Goal: Information Seeking & Learning: Find contact information

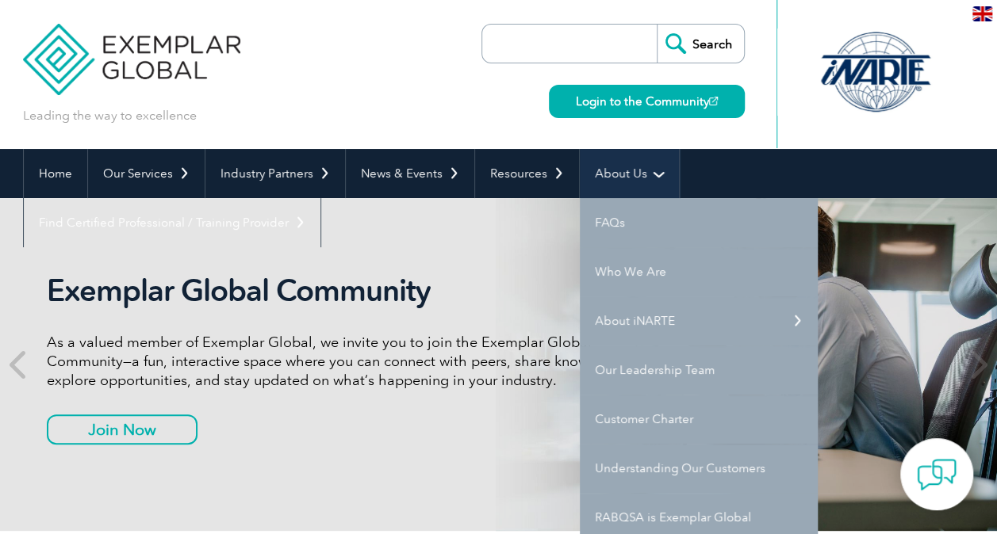
click at [657, 181] on link "About Us" at bounding box center [629, 173] width 99 height 49
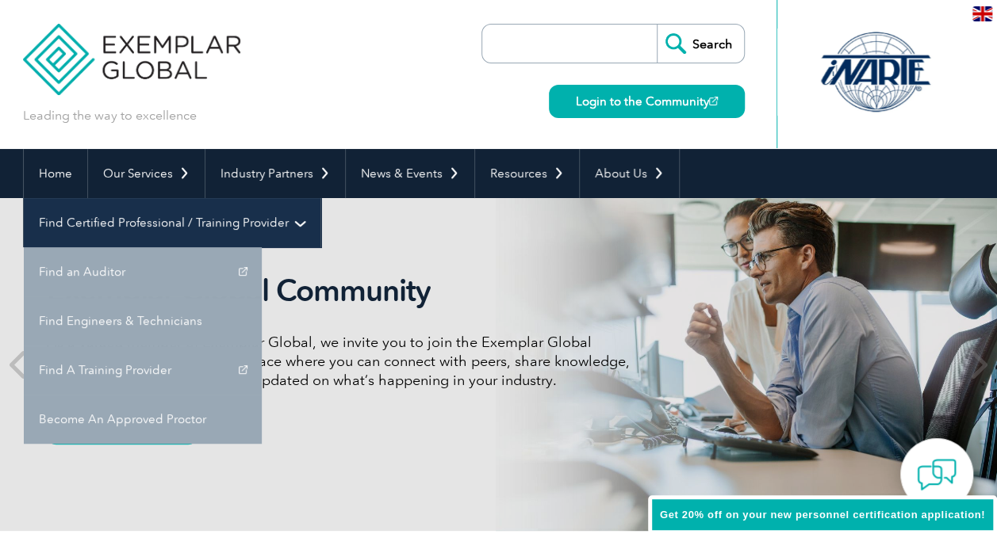
click at [320, 198] on link "Find Certified Professional / Training Provider" at bounding box center [172, 222] width 297 height 49
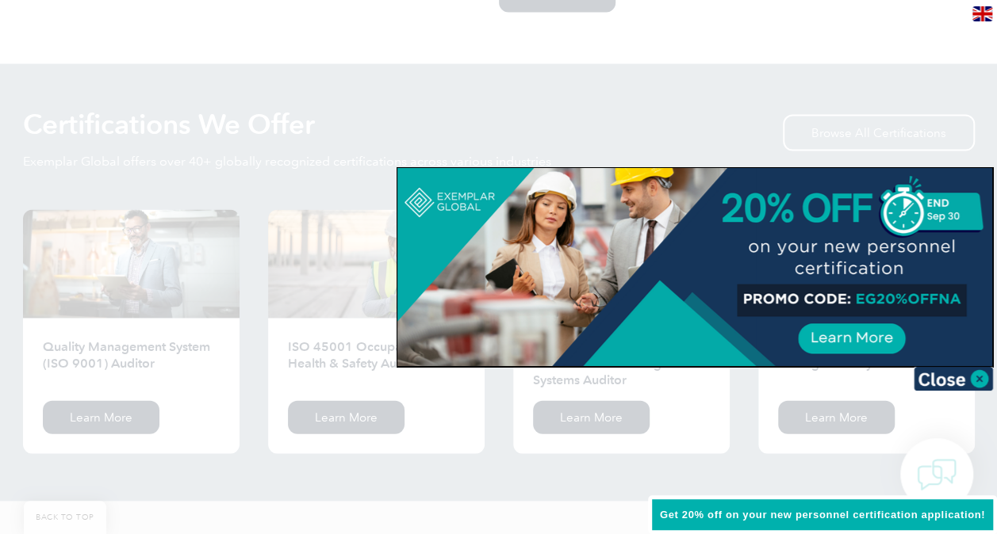
scroll to position [1511, 0]
click at [190, 330] on div at bounding box center [498, 267] width 997 height 534
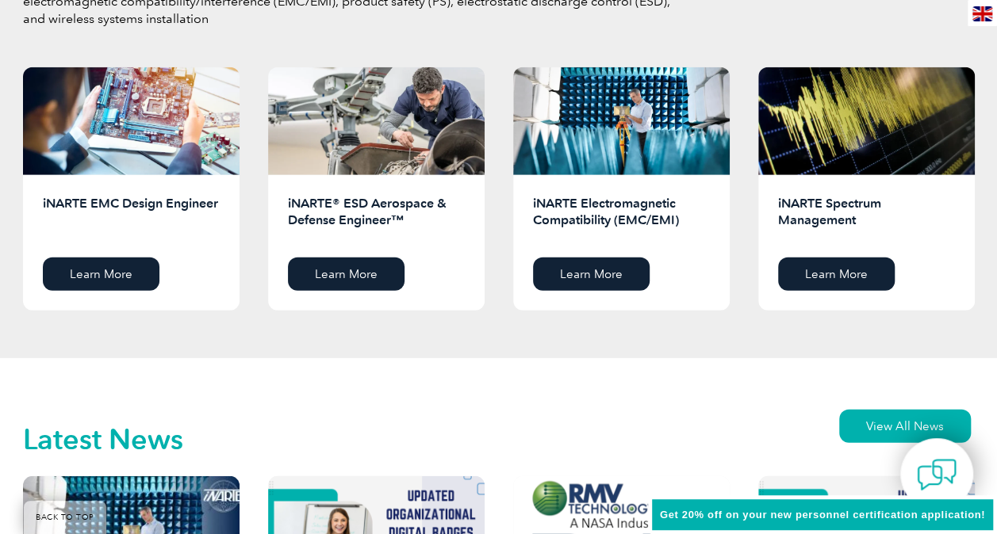
scroll to position [2128, 0]
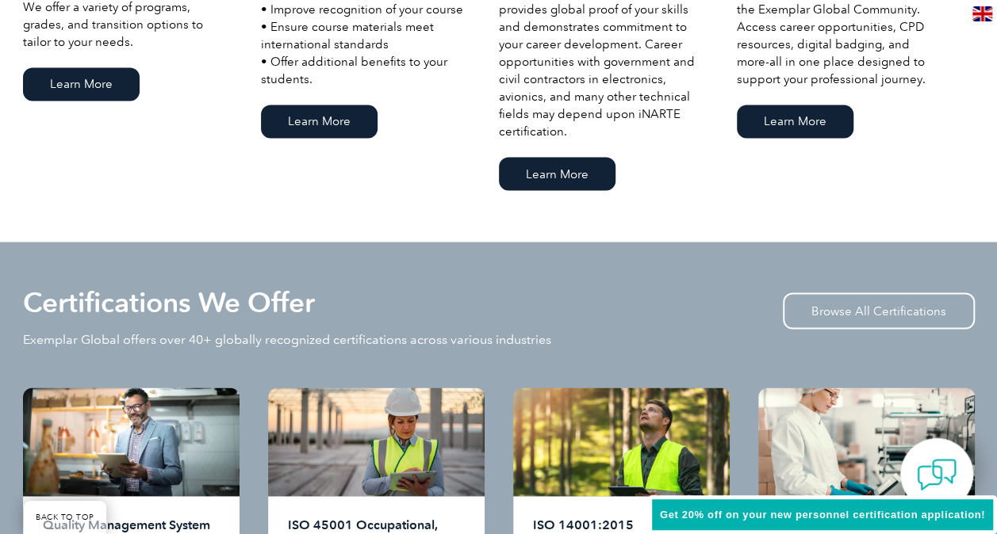
click at [196, 251] on div "Certifications We Offer Exemplar Global offers over 40+ globally recognized cer…" at bounding box center [499, 258] width 952 height 32
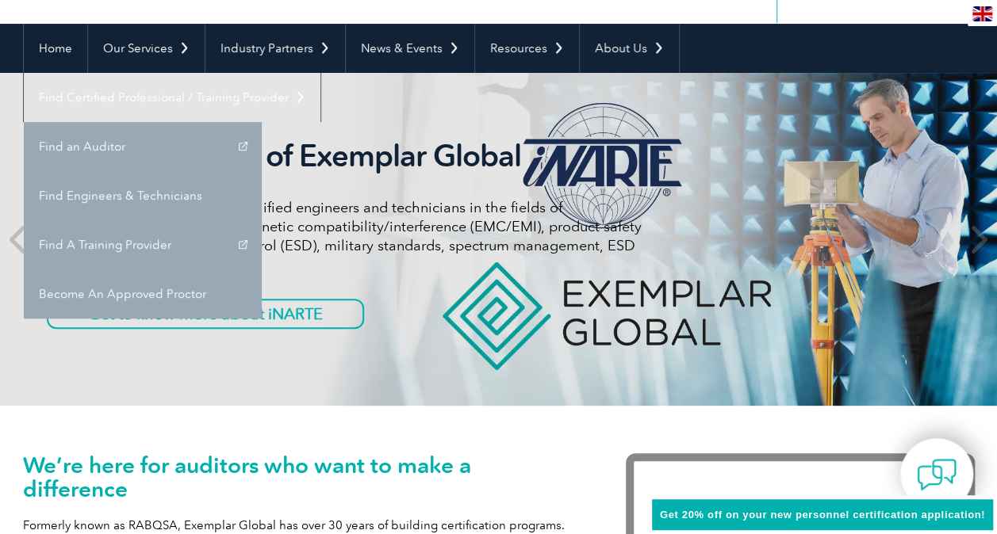
scroll to position [0, 0]
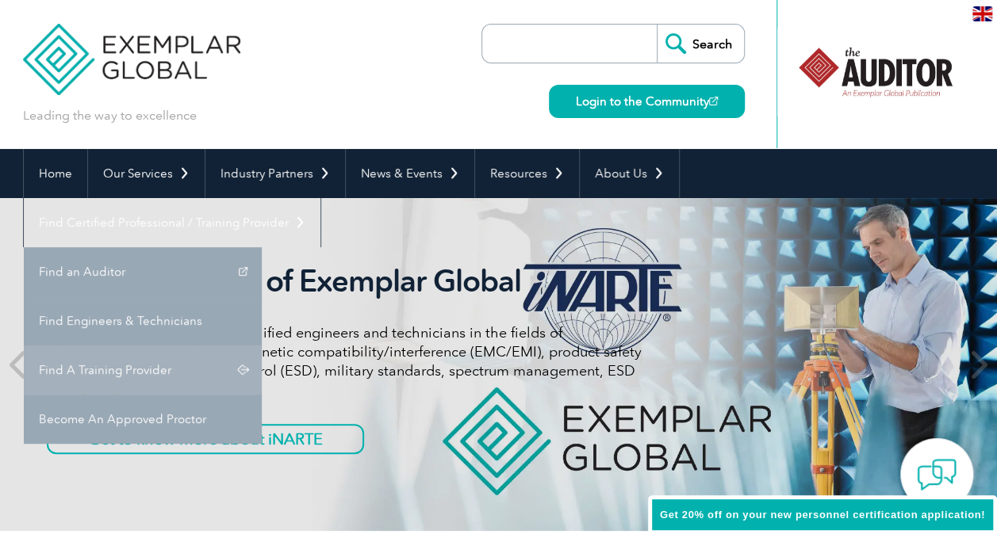
click at [262, 346] on link "Find A Training Provider" at bounding box center [143, 370] width 238 height 49
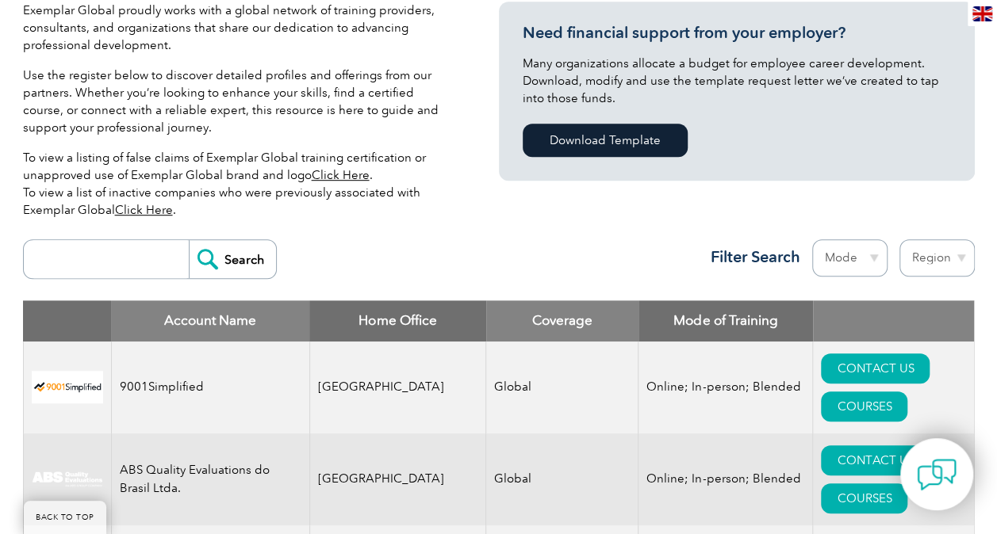
scroll to position [399, 0]
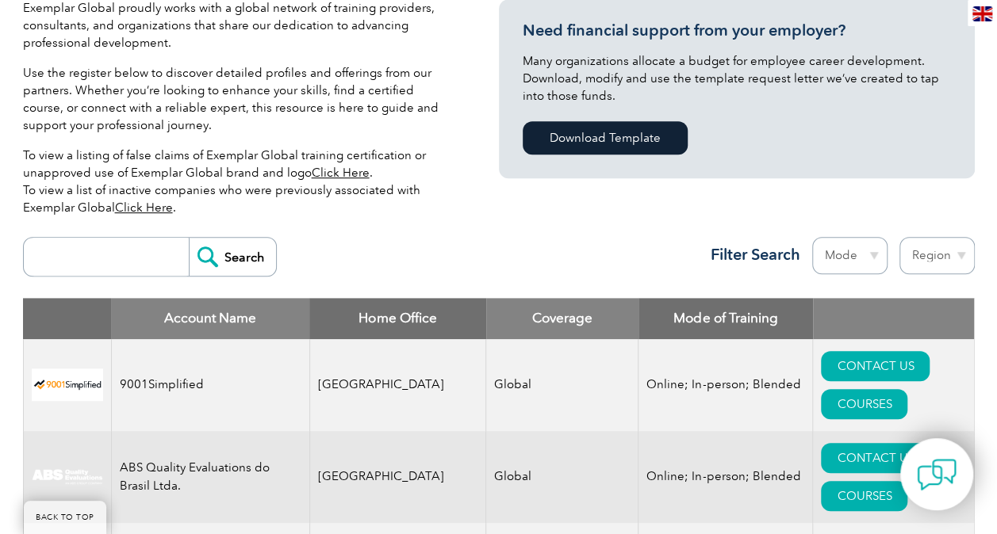
click at [94, 255] on input "search" at bounding box center [110, 257] width 157 height 38
type input "[PERSON_NAME]"
click at [220, 255] on input "Search" at bounding box center [232, 257] width 87 height 38
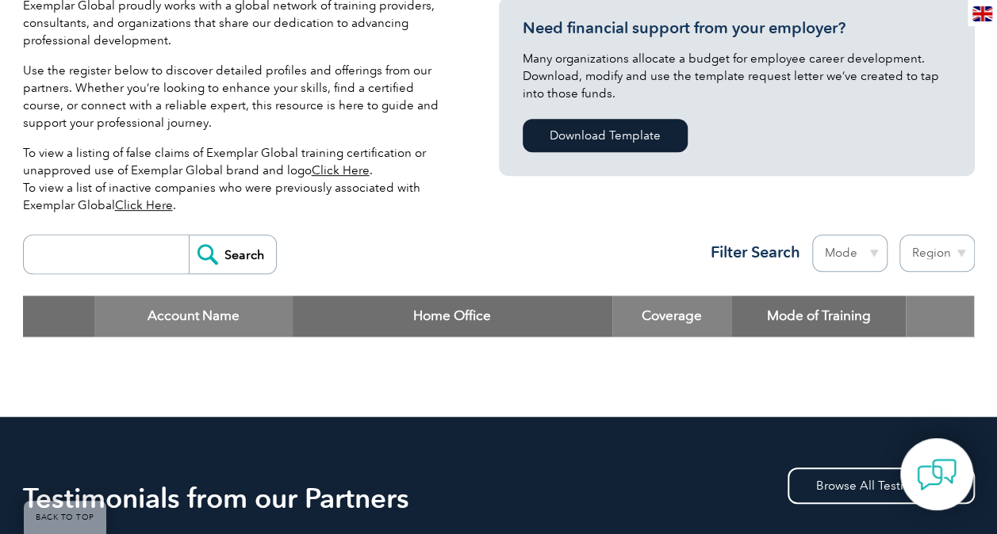
scroll to position [397, 0]
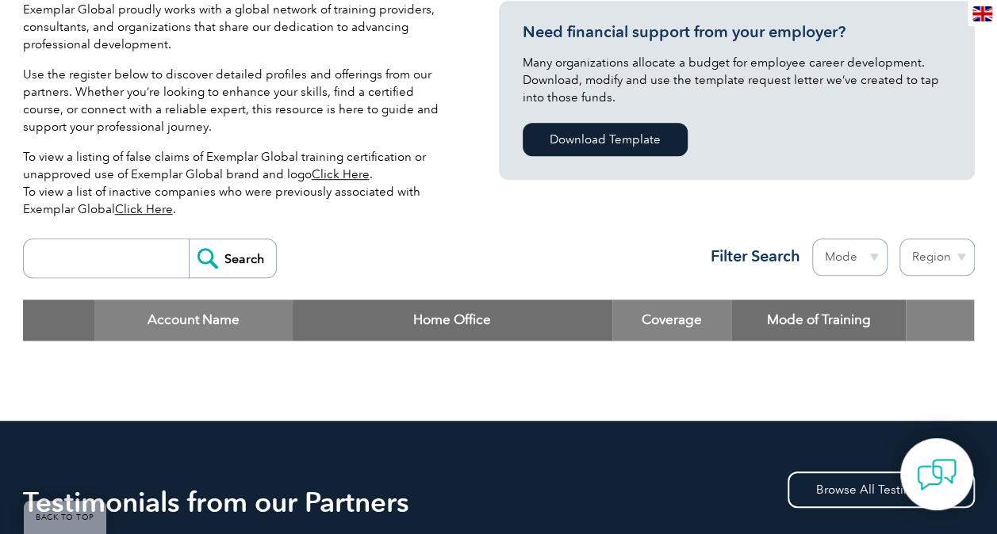
click at [50, 261] on input "search" at bounding box center [110, 258] width 157 height 38
type input "strategic integrated"
click at [228, 259] on input "Search" at bounding box center [232, 258] width 87 height 38
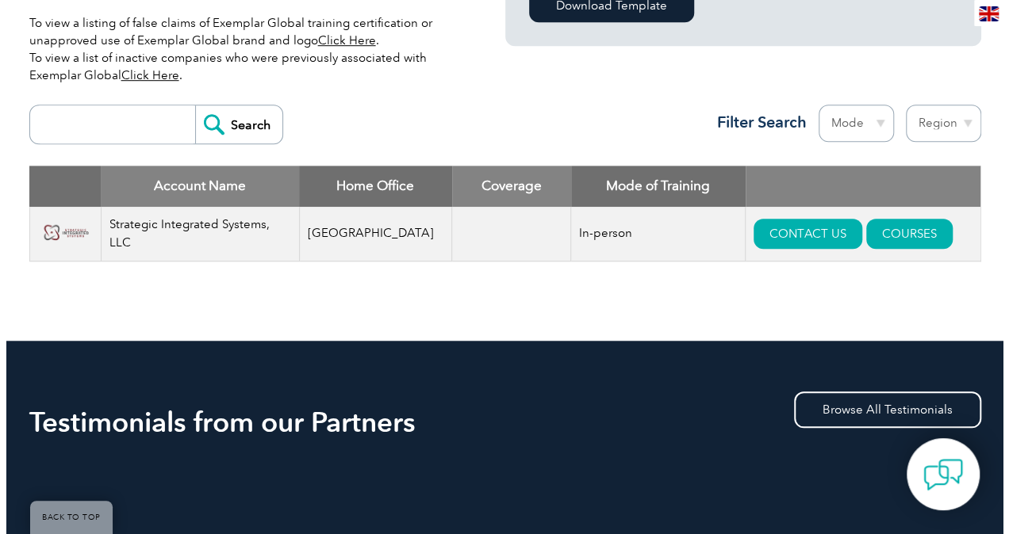
scroll to position [532, 0]
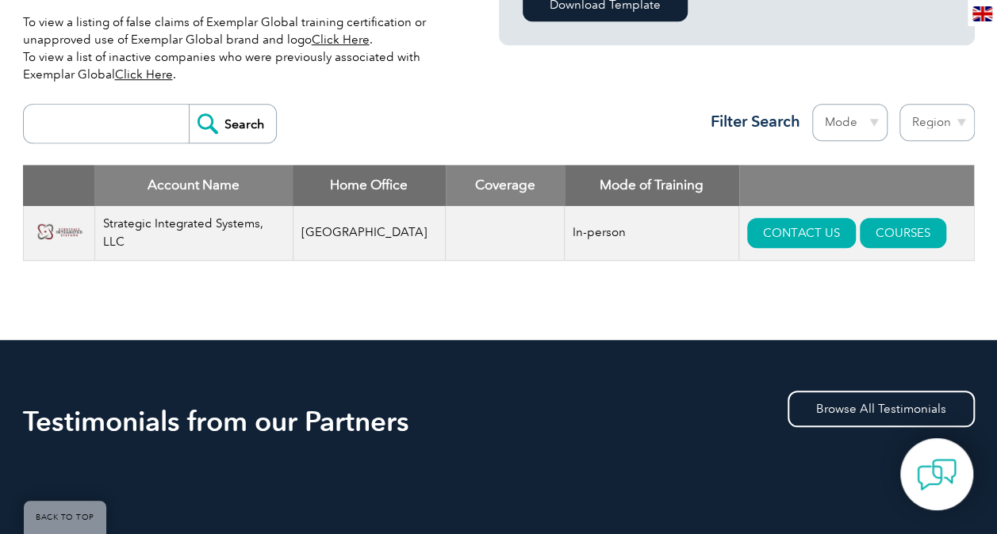
click at [70, 232] on img at bounding box center [59, 233] width 55 height 28
click at [872, 240] on link "COURSES" at bounding box center [903, 233] width 86 height 30
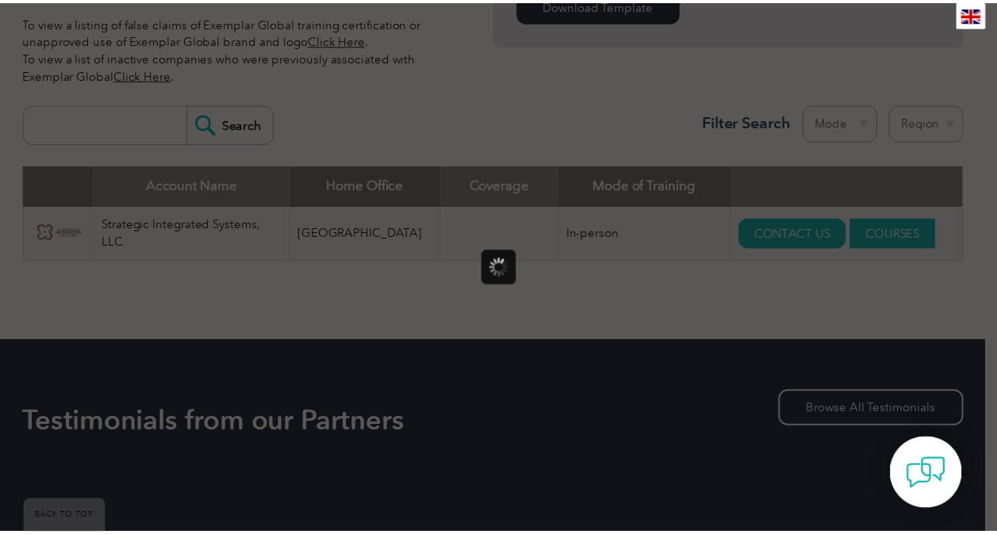
scroll to position [0, 0]
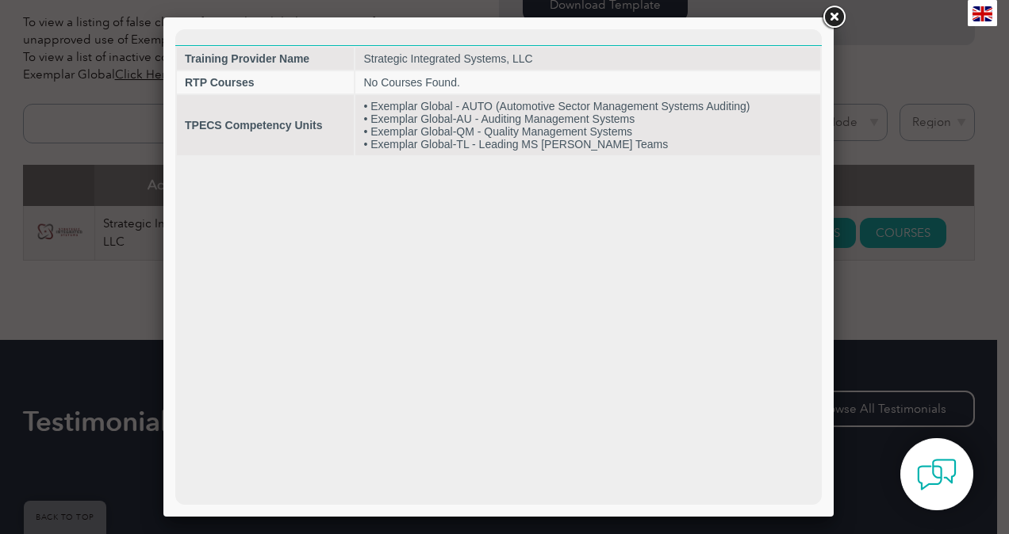
click at [835, 20] on link at bounding box center [833, 17] width 29 height 29
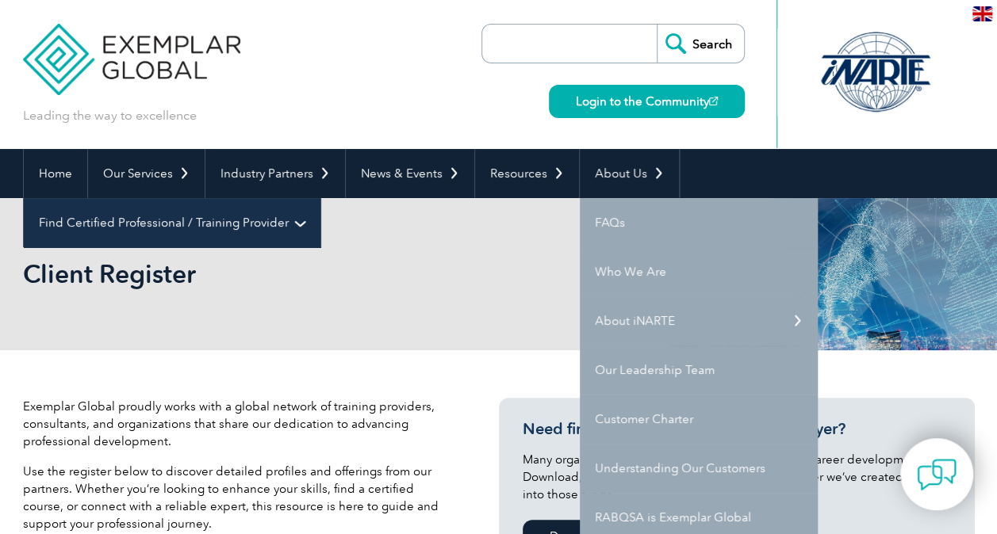
click at [320, 198] on link "Find Certified Professional / Training Provider" at bounding box center [172, 222] width 297 height 49
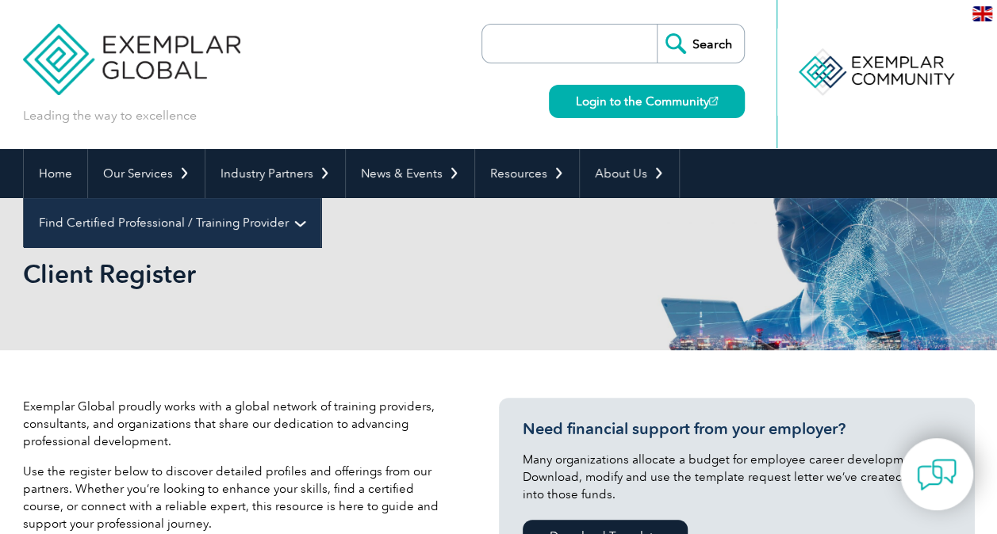
click at [320, 198] on link "Find Certified Professional / Training Provider" at bounding box center [172, 222] width 297 height 49
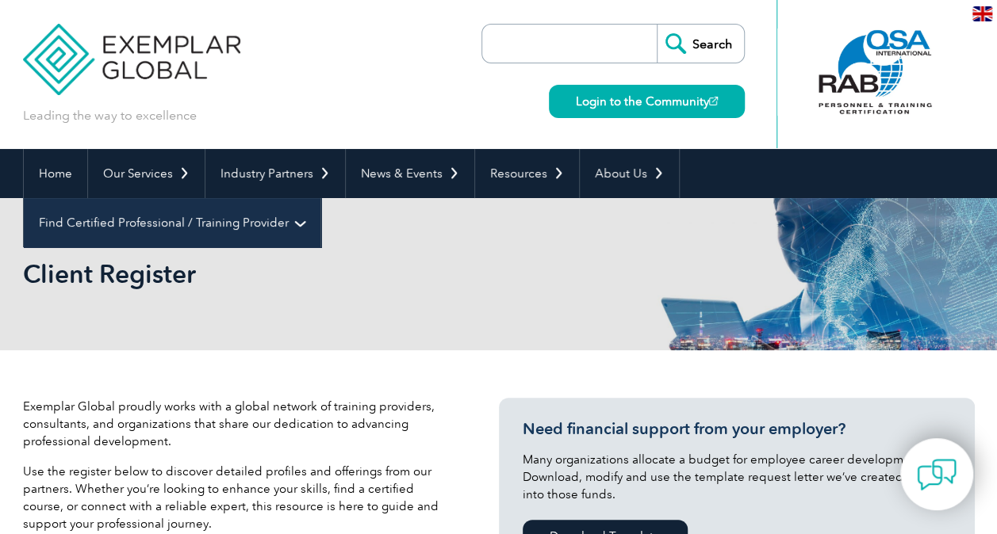
click at [320, 198] on link "Find Certified Professional / Training Provider" at bounding box center [172, 222] width 297 height 49
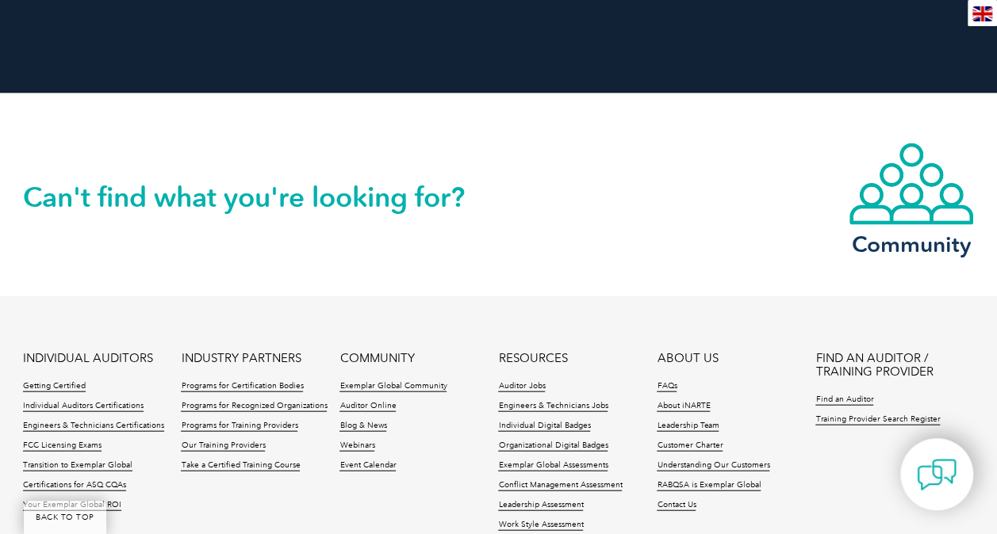
scroll to position [1753, 0]
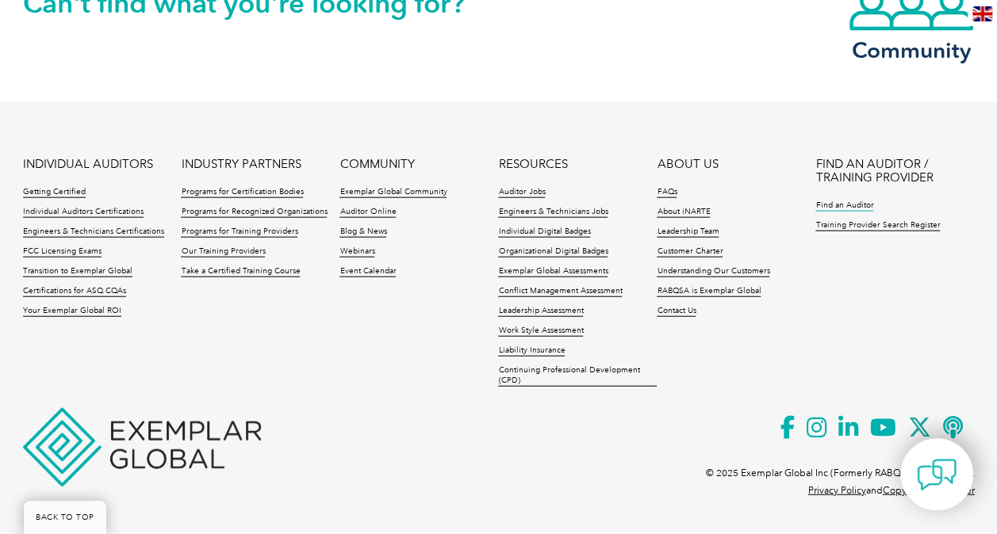
click at [847, 211] on link "Find an Auditor" at bounding box center [844, 206] width 58 height 11
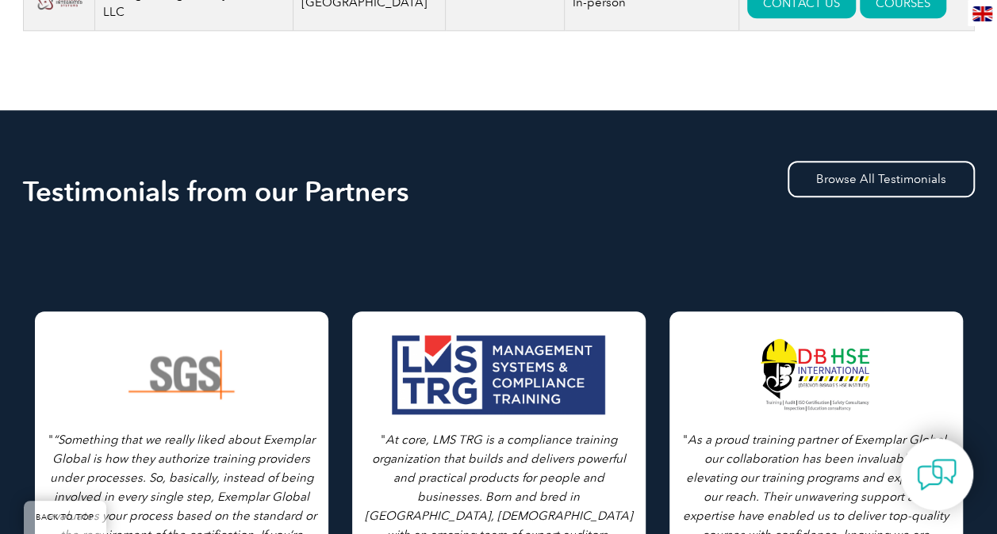
scroll to position [752, 0]
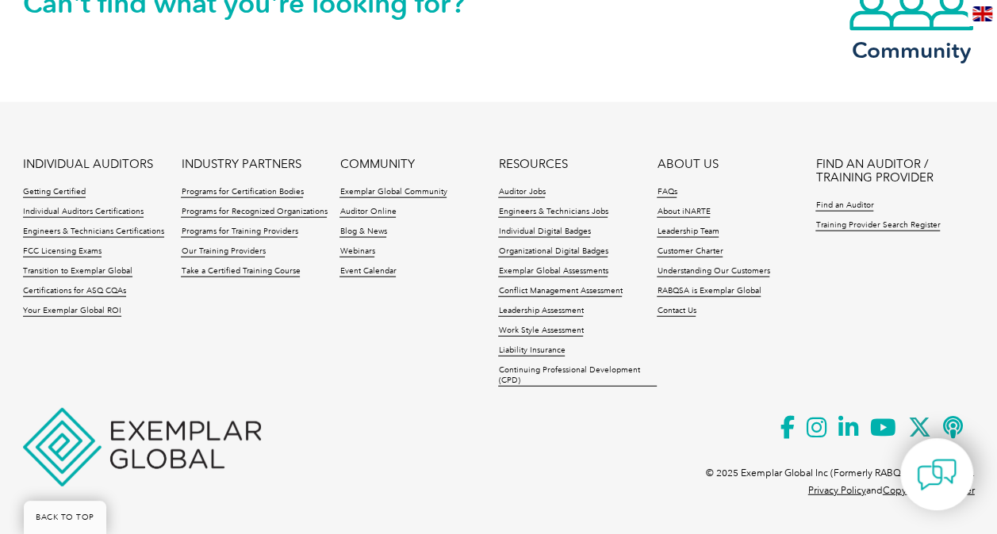
click at [713, 451] on p at bounding box center [499, 446] width 952 height 17
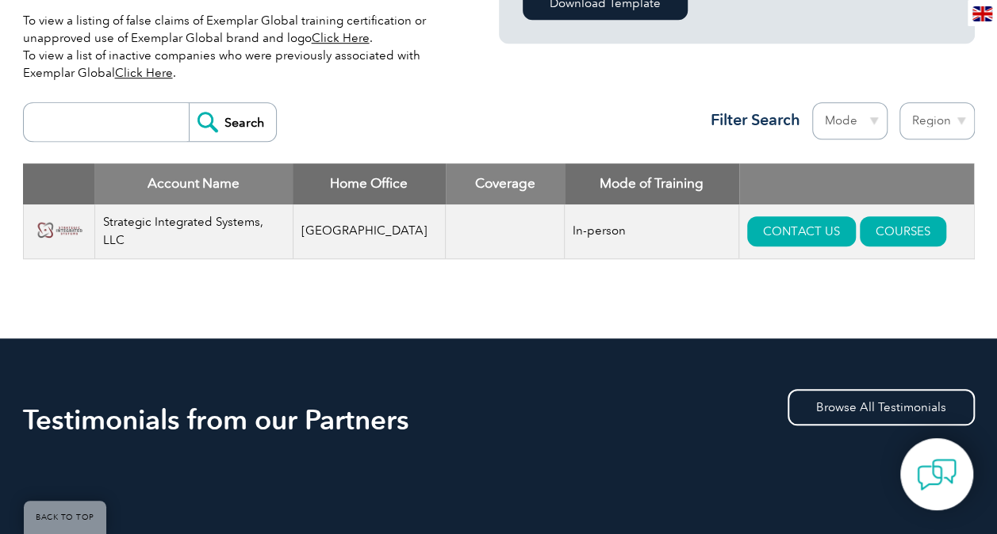
scroll to position [0, 0]
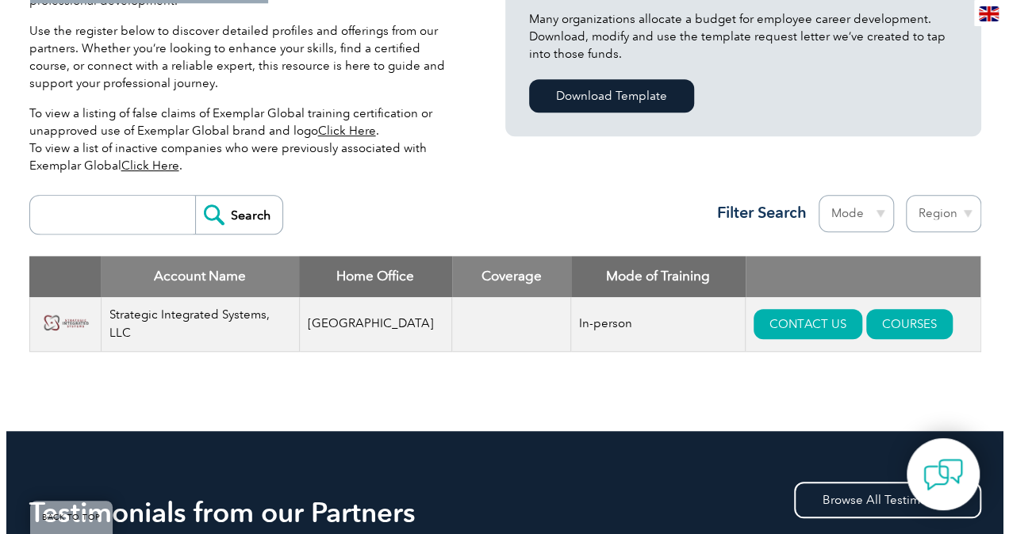
scroll to position [443, 0]
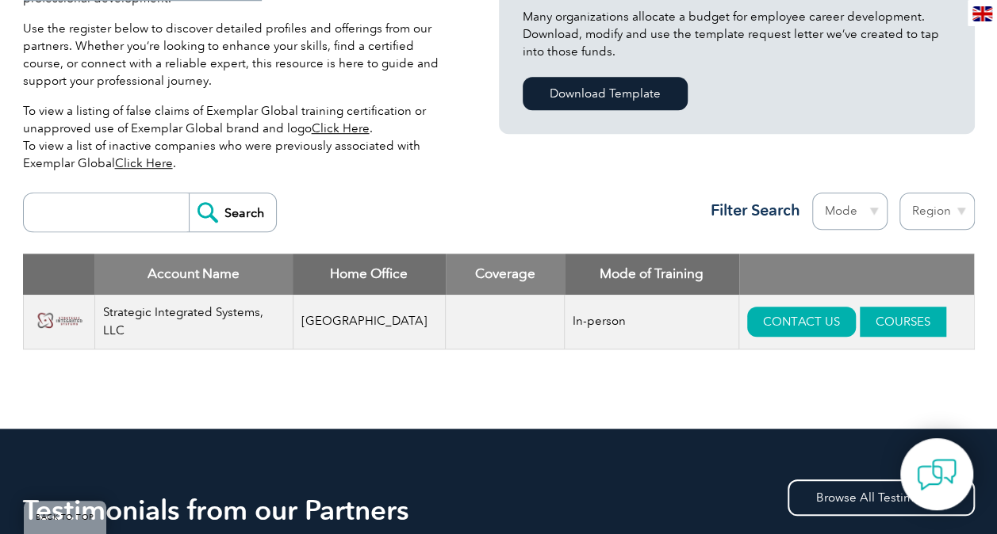
click at [883, 324] on link "COURSES" at bounding box center [903, 322] width 86 height 30
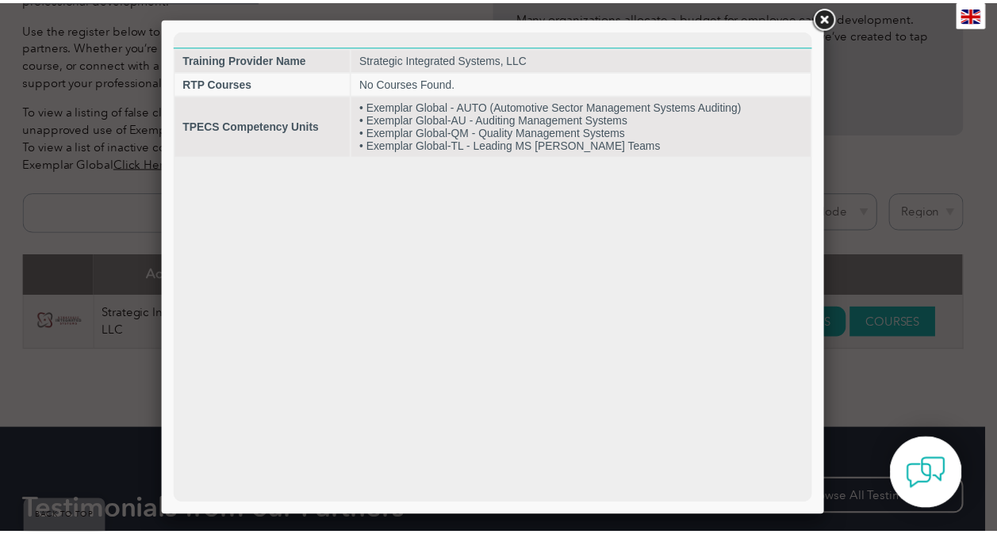
scroll to position [0, 0]
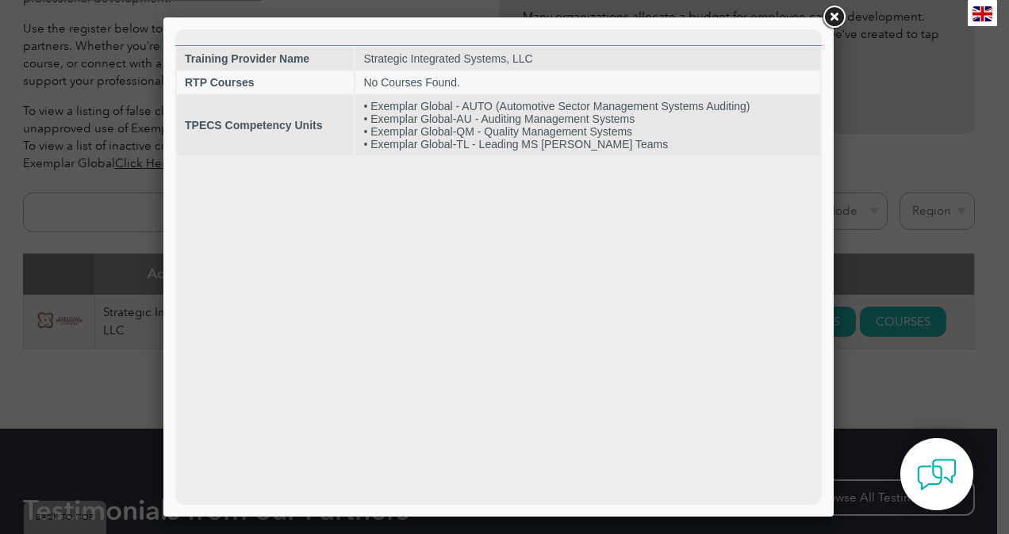
click at [837, 18] on link at bounding box center [833, 17] width 29 height 29
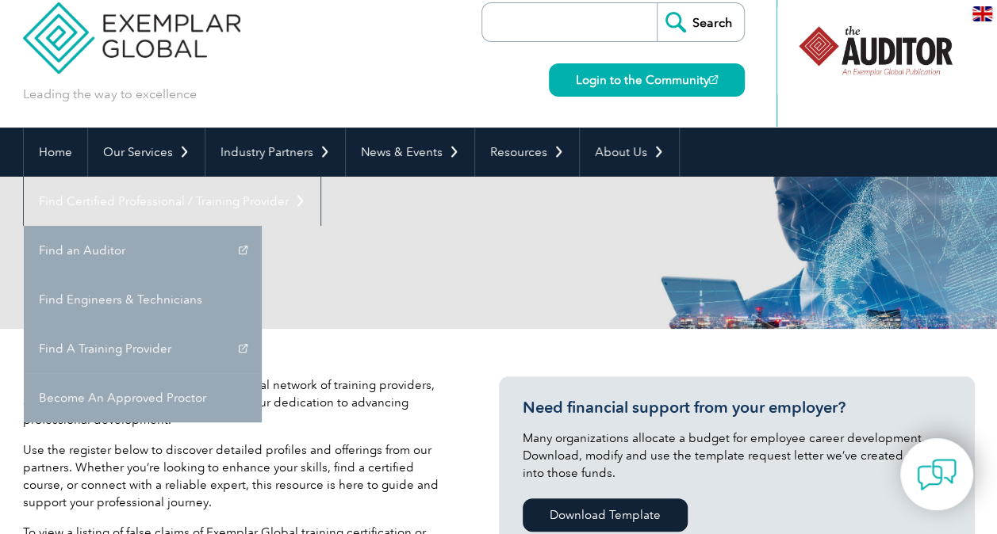
scroll to position [21, 0]
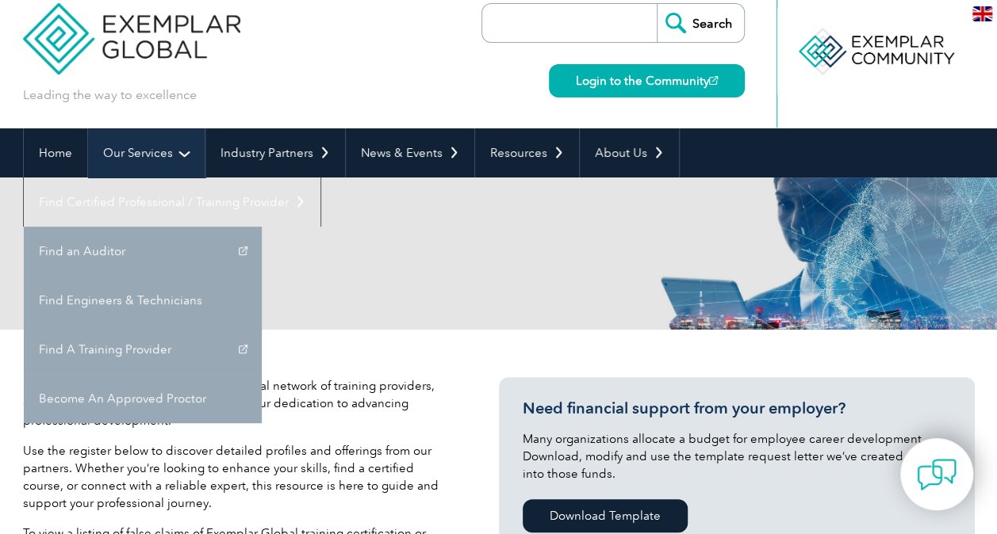
click at [177, 151] on link "Our Services" at bounding box center [146, 152] width 117 height 49
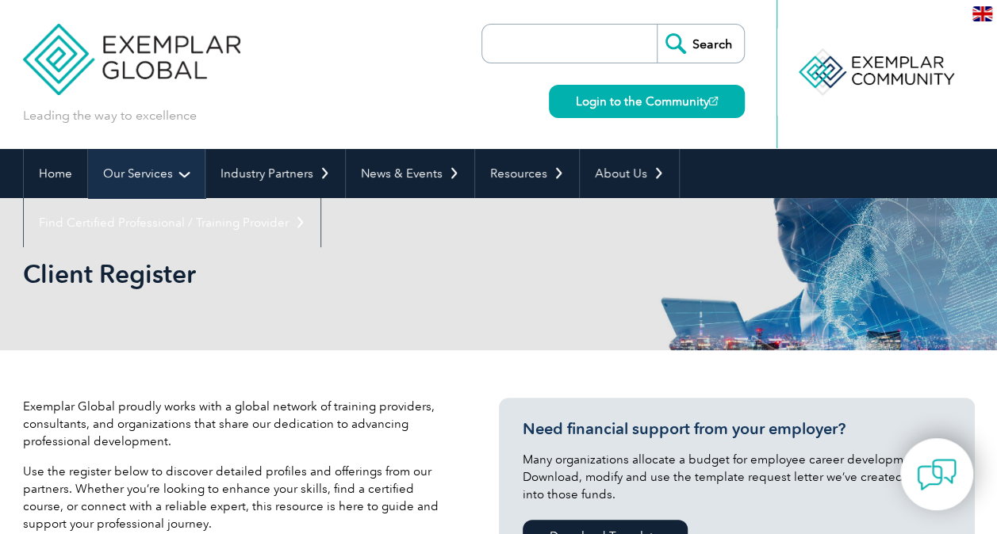
click at [128, 172] on link "Our Services" at bounding box center [146, 173] width 117 height 49
